Goal: Communication & Community: Share content

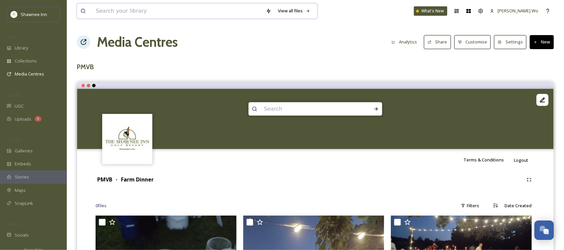
scroll to position [677, 0]
click at [100, 8] on input at bounding box center [178, 11] width 170 height 15
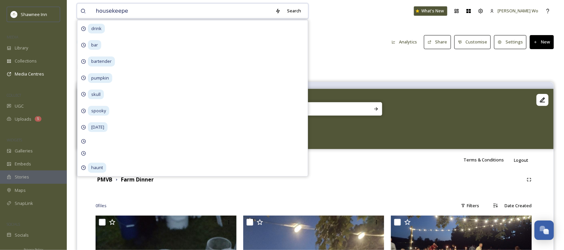
type input "housekeeper"
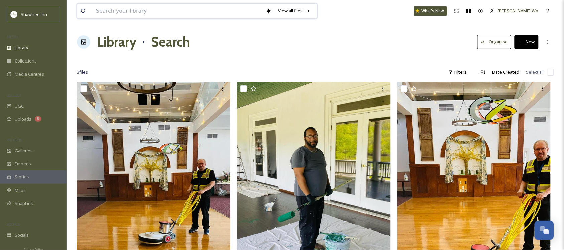
click at [131, 16] on input at bounding box center [178, 11] width 170 height 15
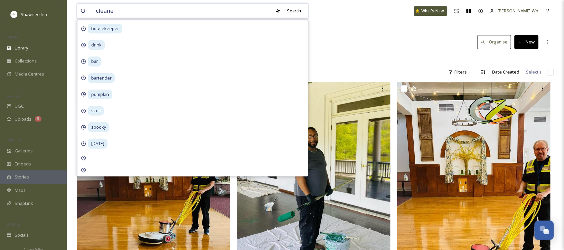
type input "cleaner"
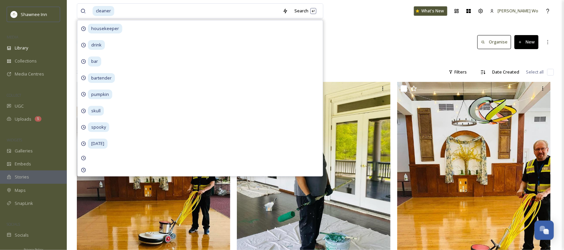
click at [398, 57] on div at bounding box center [316, 59] width 478 height 7
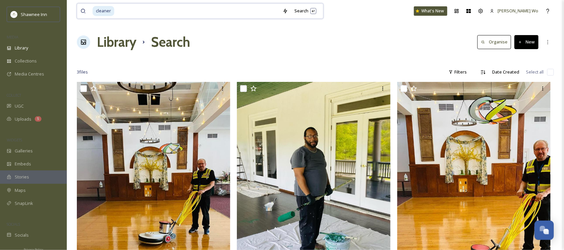
click at [173, 12] on input at bounding box center [197, 11] width 165 height 15
type input "c"
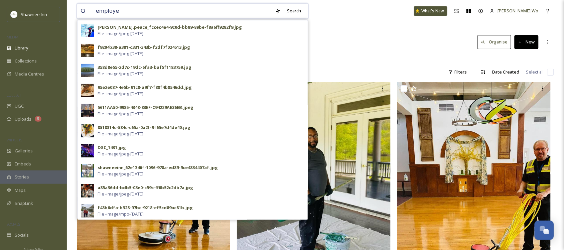
type input "employee"
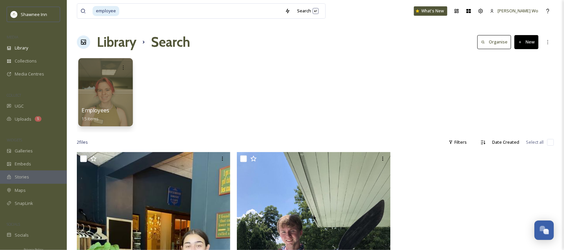
click at [106, 96] on div at bounding box center [105, 92] width 55 height 68
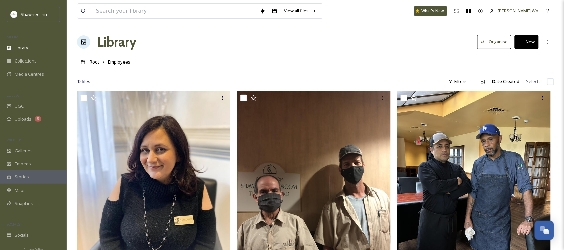
click at [204, 63] on div "Root Employees" at bounding box center [316, 62] width 478 height 13
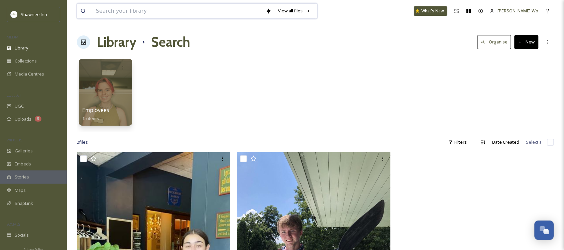
click at [206, 12] on input at bounding box center [178, 11] width 170 height 15
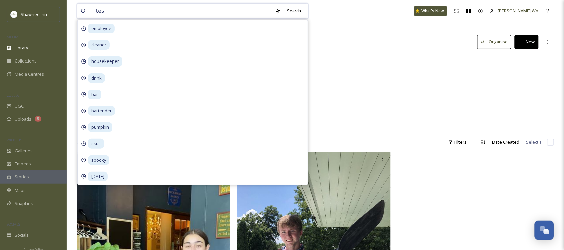
type input "test"
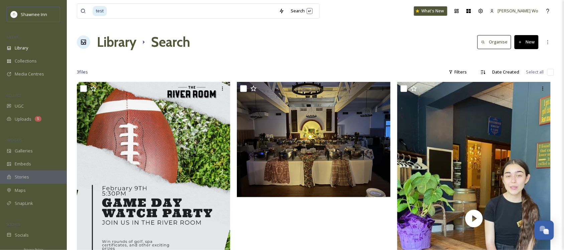
click at [412, 55] on div "test Search What's New [PERSON_NAME] Wo Library Search Organise New Your Select…" at bounding box center [316, 183] width 498 height 367
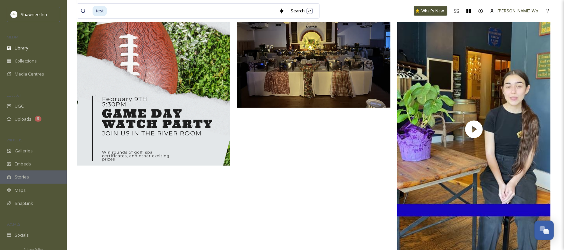
scroll to position [75, 0]
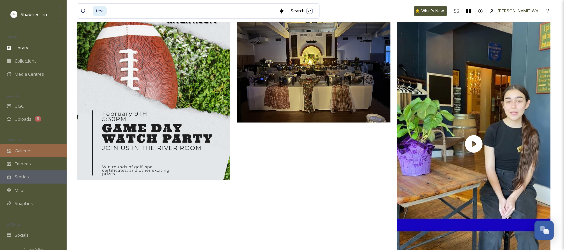
click at [11, 153] on icon at bounding box center [9, 151] width 5 height 5
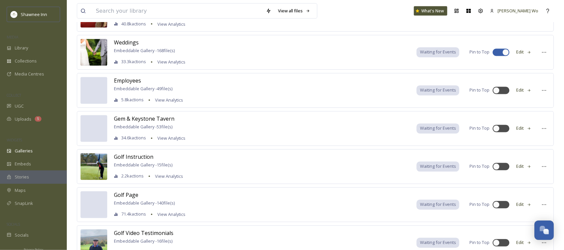
scroll to position [318, 0]
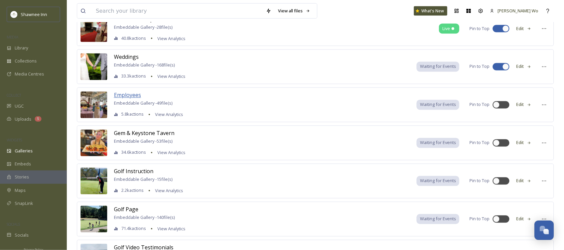
click at [123, 97] on span "Employees" at bounding box center [127, 95] width 27 height 7
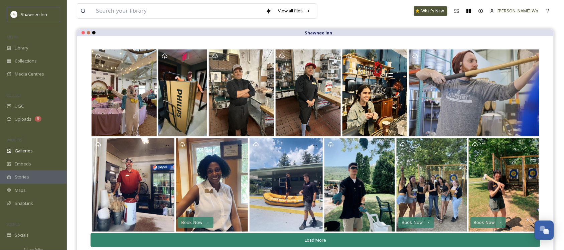
scroll to position [96, 0]
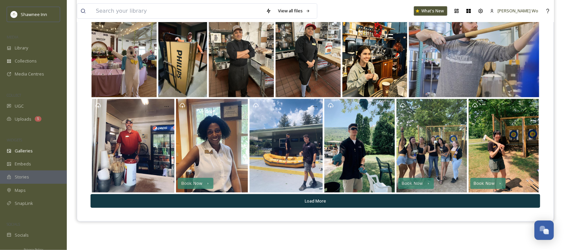
click at [312, 205] on button "Load More" at bounding box center [316, 201] width 450 height 14
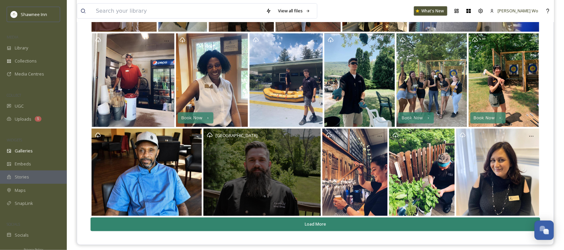
scroll to position [167, 0]
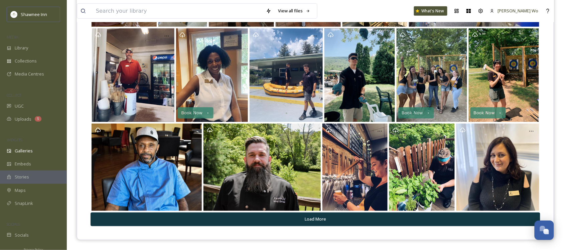
click at [312, 218] on button "Load More" at bounding box center [316, 220] width 450 height 14
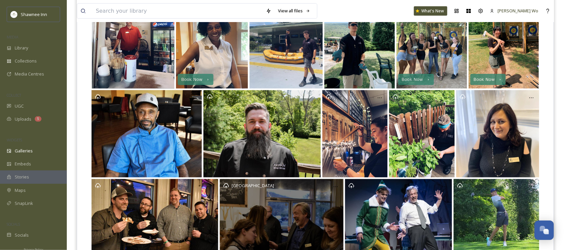
scroll to position [254, 0]
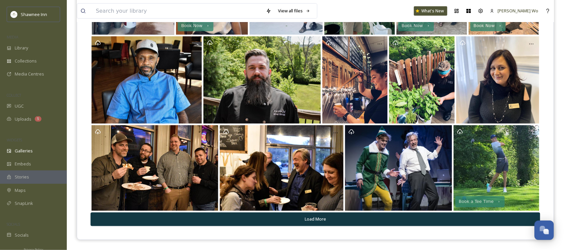
click at [312, 218] on button "Load More" at bounding box center [316, 220] width 450 height 14
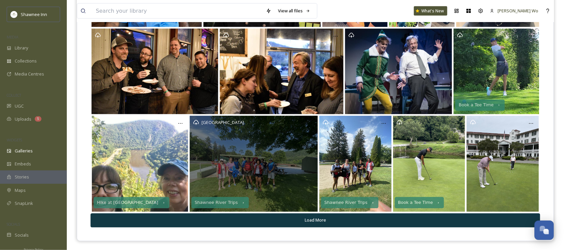
scroll to position [352, 0]
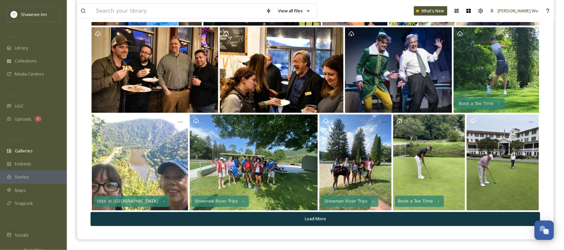
click at [312, 218] on button "Load More" at bounding box center [316, 219] width 450 height 14
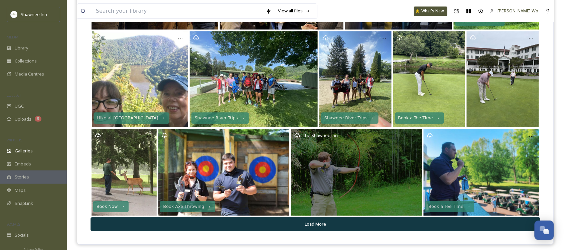
scroll to position [440, 0]
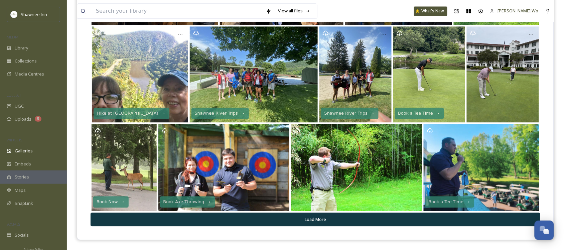
click at [312, 218] on button "Load More" at bounding box center [316, 220] width 450 height 14
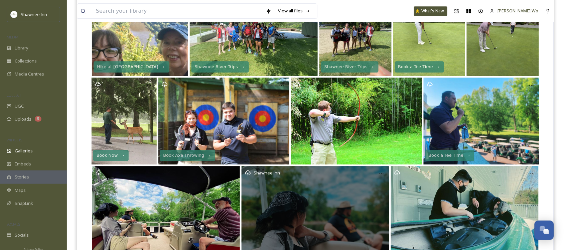
scroll to position [553, 0]
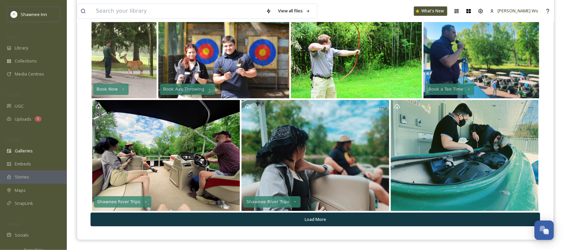
click at [312, 218] on button "Load More" at bounding box center [316, 220] width 450 height 14
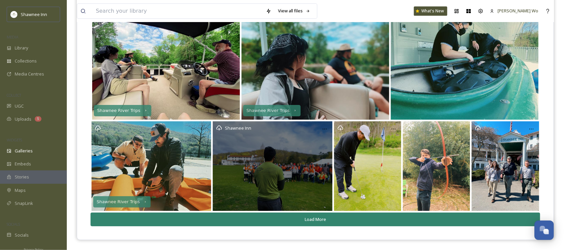
scroll to position [644, 0]
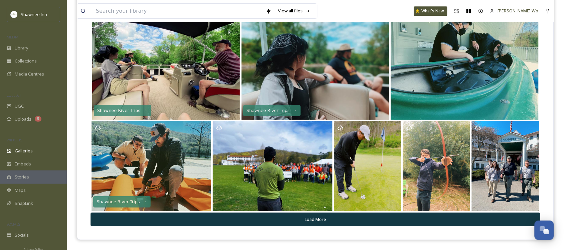
click at [312, 218] on button "Load More" at bounding box center [316, 220] width 450 height 14
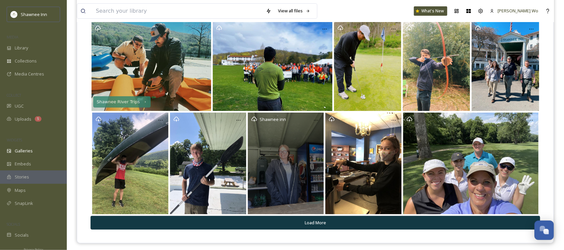
scroll to position [748, 0]
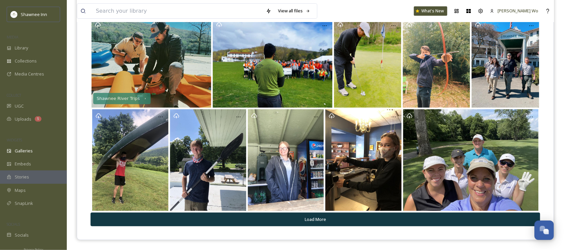
click at [312, 218] on button "Load More" at bounding box center [316, 220] width 450 height 14
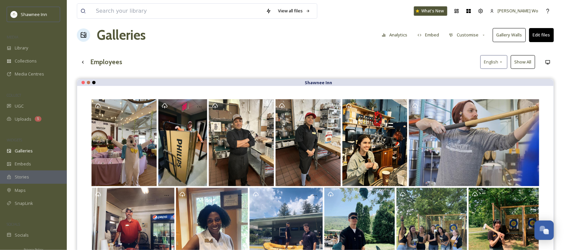
scroll to position [0, 0]
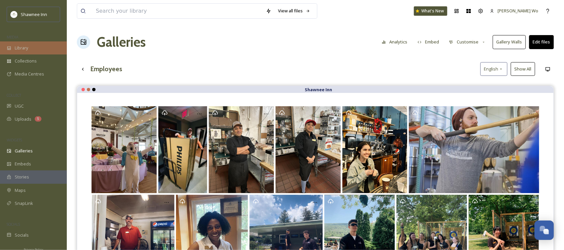
click at [20, 49] on span "Library" at bounding box center [21, 48] width 13 height 6
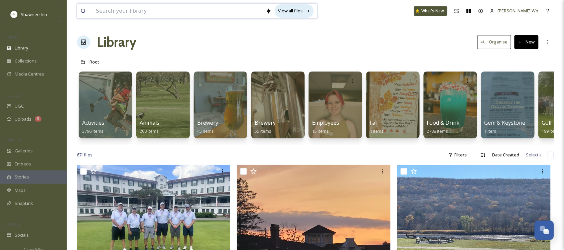
click at [309, 6] on div "View all files" at bounding box center [294, 10] width 39 height 13
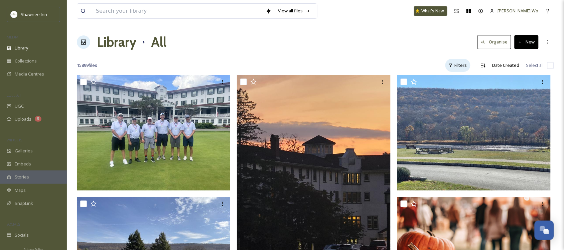
click at [455, 69] on div "Filters" at bounding box center [458, 65] width 25 height 13
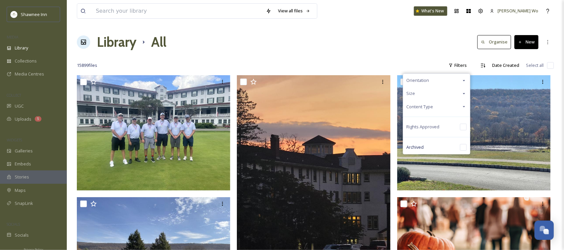
click at [434, 107] on span "Content Type" at bounding box center [420, 107] width 27 height 6
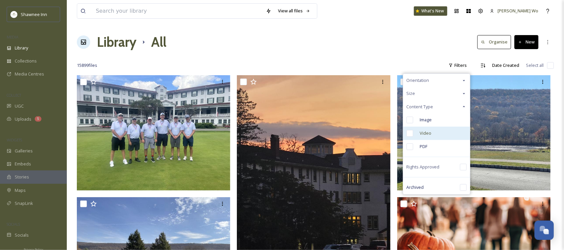
click at [426, 131] on span "Video" at bounding box center [426, 133] width 12 height 6
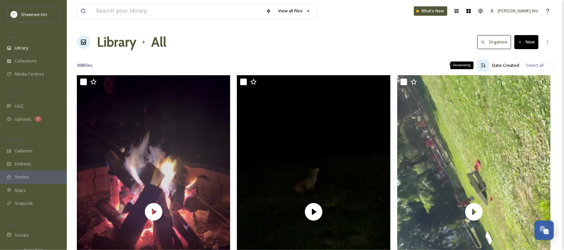
click at [484, 66] on icon at bounding box center [484, 66] width 4 height 4
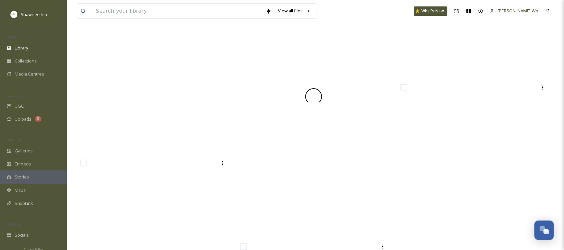
scroll to position [45728, 0]
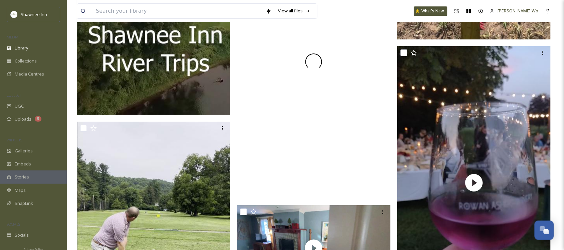
click at [342, 94] on div at bounding box center [314, 62] width 154 height 274
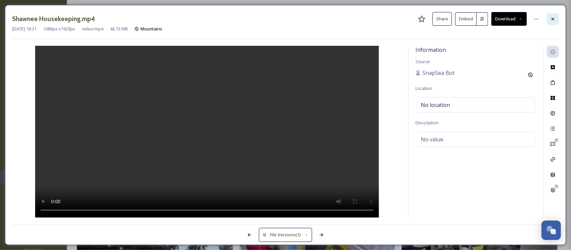
click at [554, 15] on div at bounding box center [553, 19] width 12 height 12
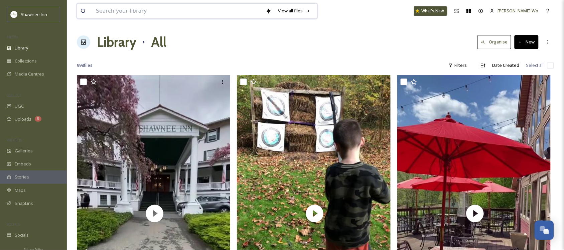
click at [179, 11] on input at bounding box center [178, 11] width 170 height 15
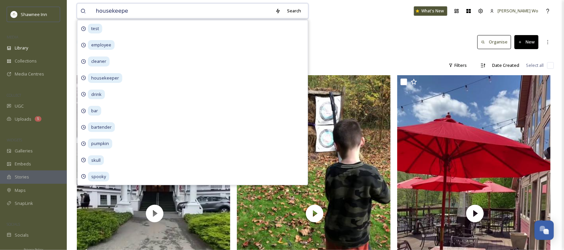
type input "housekeeper"
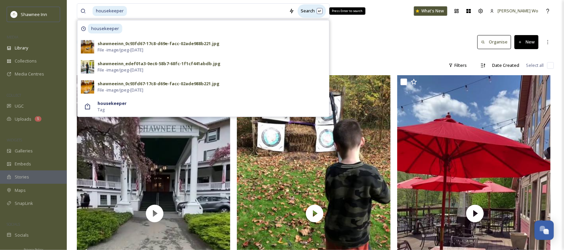
click at [312, 12] on div "Search Press Enter to search" at bounding box center [312, 10] width 28 height 13
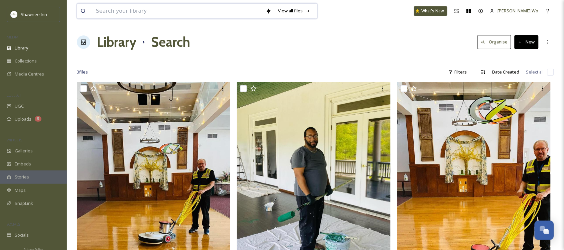
click at [188, 6] on input at bounding box center [178, 11] width 170 height 15
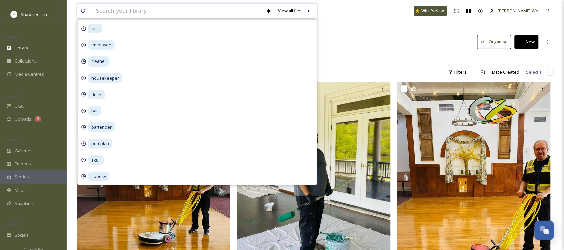
click at [188, 6] on input at bounding box center [178, 11] width 170 height 15
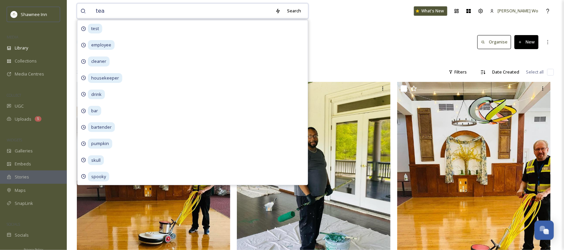
type input "team"
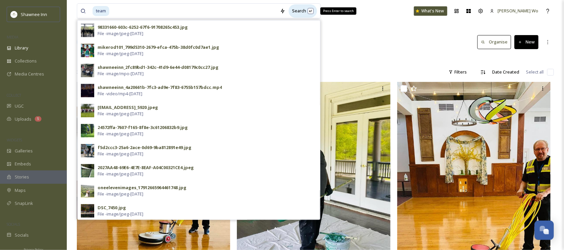
click at [304, 14] on div "Search Press Enter to search" at bounding box center [303, 10] width 28 height 13
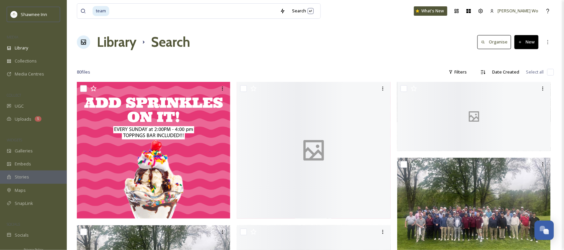
click at [402, 37] on div "Library Search Organise New" at bounding box center [316, 42] width 478 height 20
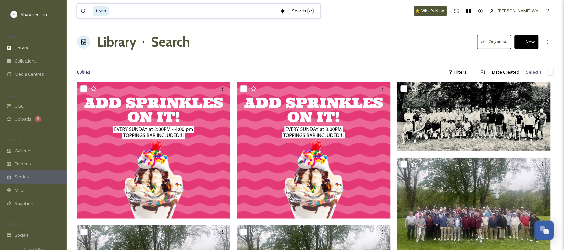
click at [202, 13] on input at bounding box center [193, 11] width 167 height 15
click at [201, 13] on input at bounding box center [193, 11] width 167 height 15
type input "t"
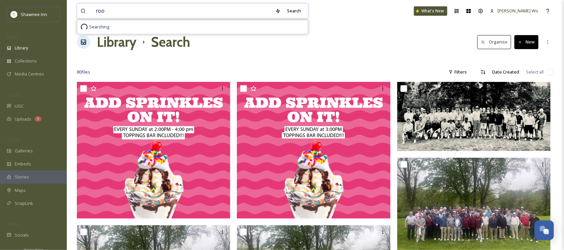
type input "room"
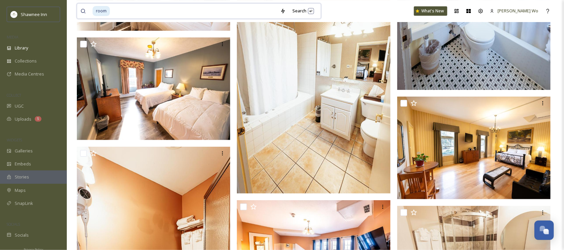
scroll to position [9697, 0]
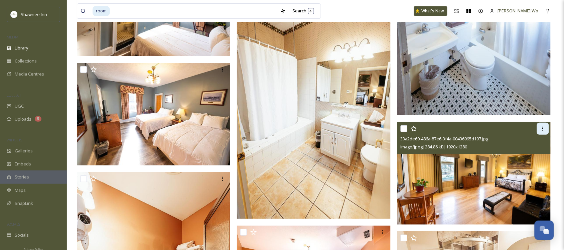
click at [542, 128] on icon at bounding box center [543, 128] width 5 height 5
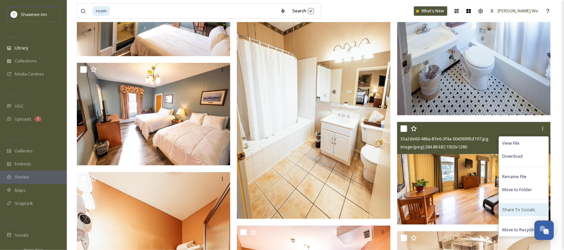
click at [511, 213] on span "Share To Socials" at bounding box center [519, 210] width 33 height 6
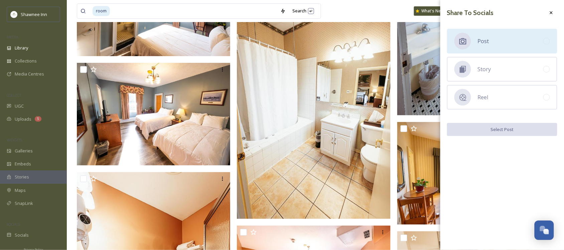
click at [506, 43] on div "Post" at bounding box center [502, 41] width 110 height 25
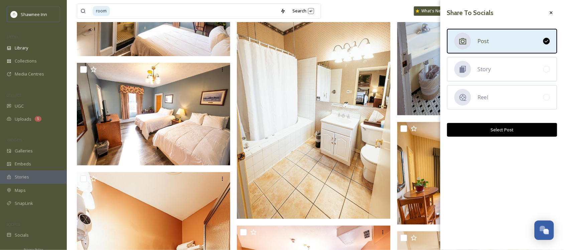
click at [508, 131] on button "Select Post" at bounding box center [502, 130] width 110 height 14
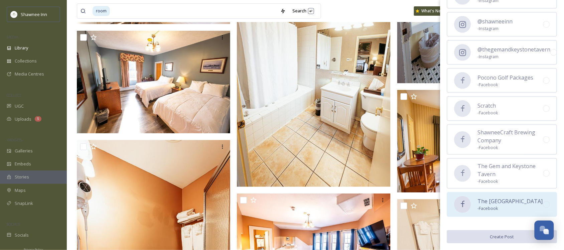
scroll to position [9739, 0]
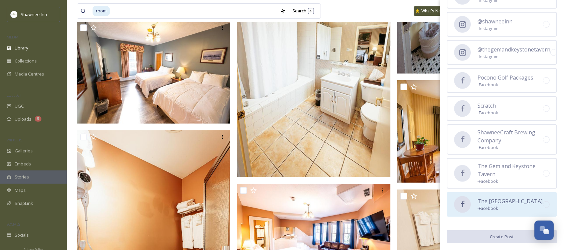
click at [481, 198] on span "The [GEOGRAPHIC_DATA]" at bounding box center [510, 201] width 65 height 8
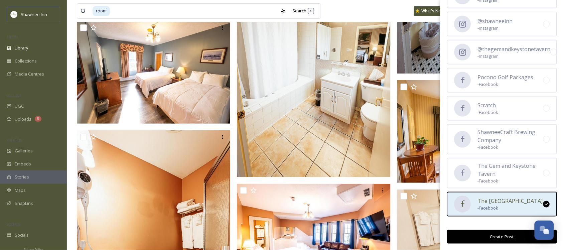
click at [493, 242] on button "Create Post" at bounding box center [502, 237] width 110 height 14
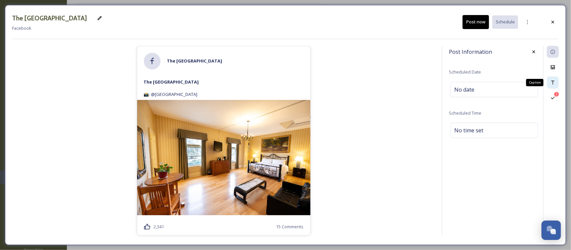
click at [556, 77] on div "Caption" at bounding box center [553, 83] width 12 height 12
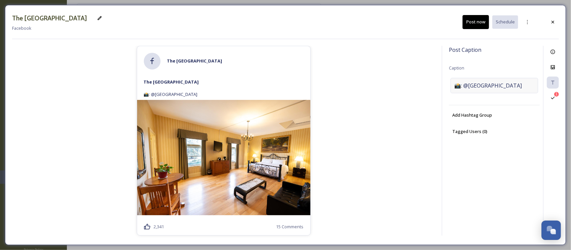
click at [488, 81] on div "📸: @[GEOGRAPHIC_DATA]" at bounding box center [494, 85] width 88 height 15
click at [488, 81] on textarea "📸: @[GEOGRAPHIC_DATA]" at bounding box center [494, 106] width 91 height 56
paste textarea "Join Our Housekeeping Team! We’re looking for dependable team members to suppor…"
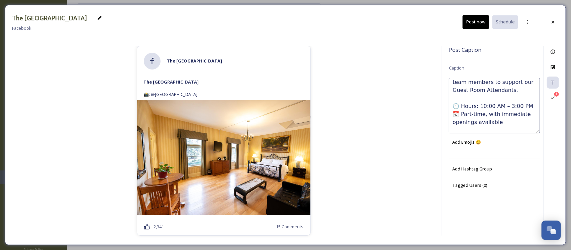
scroll to position [42, 0]
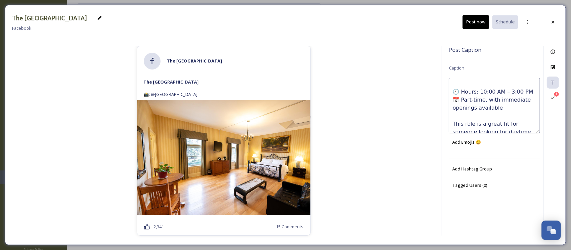
click at [462, 93] on textarea "Join Our Housekeeping Team! We’re looking for dependable team members to suppor…" at bounding box center [494, 106] width 91 height 56
type textarea "Join Our Housekeeping Team! We’re looking for dependable team members to suppor…"
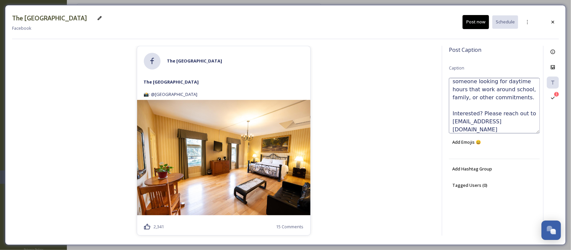
scroll to position [6, 0]
click at [493, 206] on div "Post Caption Caption Join Our Housekeeping Team! We’re looking for dependable t…" at bounding box center [500, 141] width 117 height 190
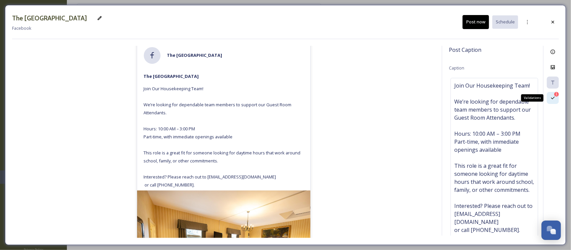
click at [554, 94] on div "1" at bounding box center [556, 94] width 5 height 5
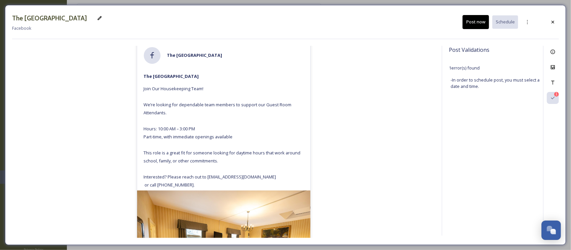
click at [467, 27] on button "Post now" at bounding box center [475, 22] width 26 height 14
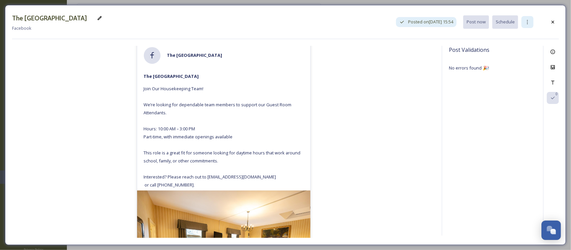
click at [529, 23] on icon at bounding box center [527, 21] width 5 height 5
click at [523, 34] on span "Duplicate Post" at bounding box center [515, 36] width 29 height 6
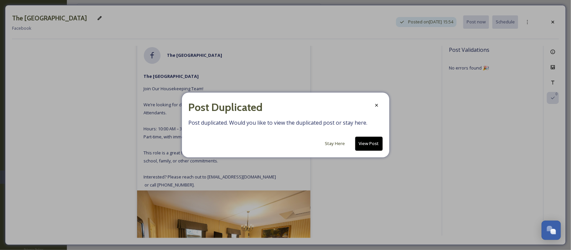
click at [370, 141] on button "View Post" at bounding box center [368, 144] width 27 height 14
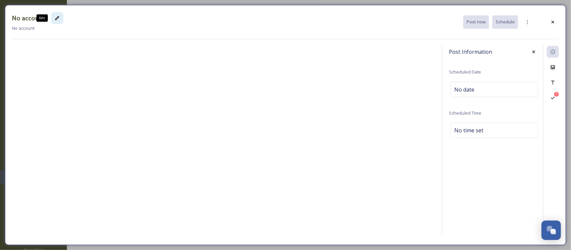
click at [54, 15] on div "Edit" at bounding box center [57, 18] width 12 height 12
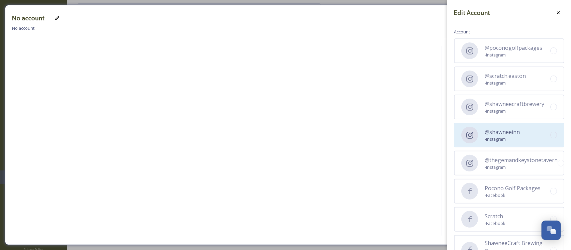
click at [528, 136] on div "@shawneeinn - Instagram" at bounding box center [509, 135] width 110 height 25
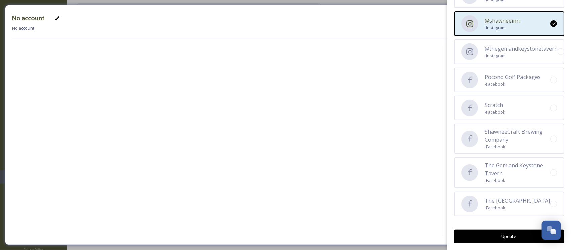
click at [503, 232] on button "Update" at bounding box center [509, 237] width 110 height 14
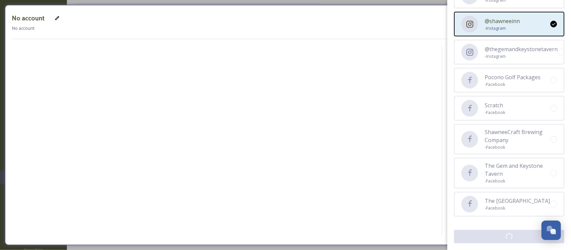
scroll to position [111, 0]
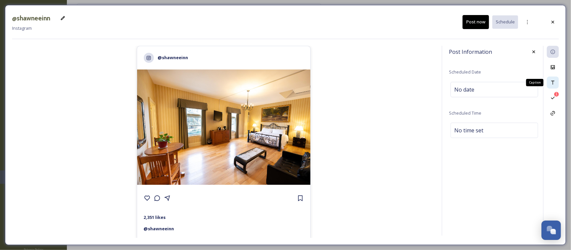
click at [551, 83] on icon at bounding box center [552, 82] width 5 height 5
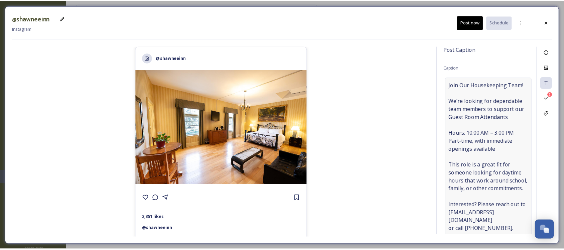
scroll to position [0, 0]
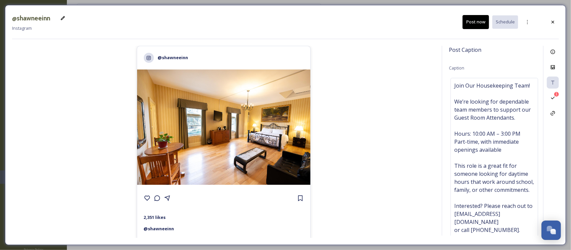
click at [478, 19] on button "Post now" at bounding box center [475, 22] width 26 height 14
click at [553, 19] on icon at bounding box center [552, 21] width 5 height 5
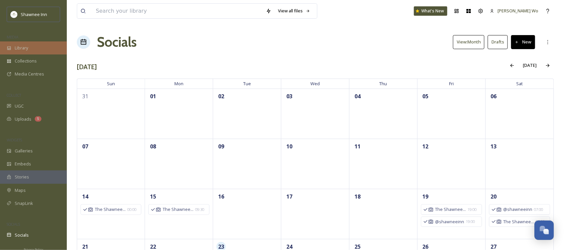
click at [25, 48] on span "Library" at bounding box center [21, 48] width 13 height 6
